Goal: Navigation & Orientation: Find specific page/section

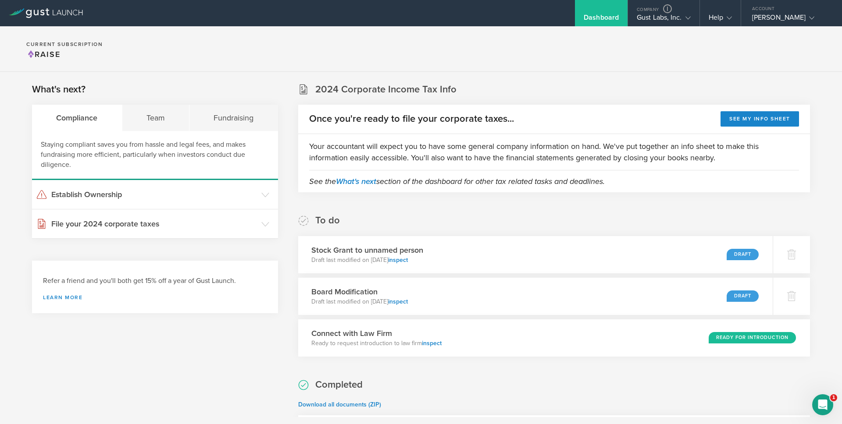
click at [500, 52] on section "Current Subscription Raise" at bounding box center [421, 49] width 842 height 46
click at [473, 56] on section "Current Subscription Raise" at bounding box center [421, 49] width 842 height 46
click at [309, 48] on section "Current Subscription Raise" at bounding box center [421, 49] width 842 height 46
click at [458, 55] on section "Current Subscription Raise" at bounding box center [421, 49] width 842 height 46
click at [226, 17] on div "Dashboard Company Gust Labs, Inc. Company Information Relationships Cap Table M…" at bounding box center [528, 13] width 627 height 26
